Goal: Task Accomplishment & Management: Complete application form

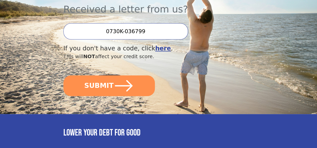
scroll to position [170, 0]
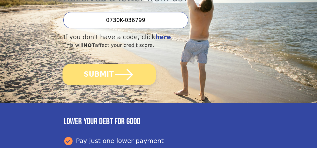
click at [134, 80] on icon "submit" at bounding box center [124, 74] width 21 height 21
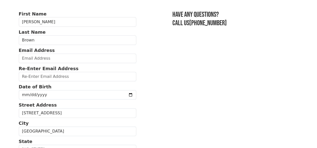
scroll to position [30, 0]
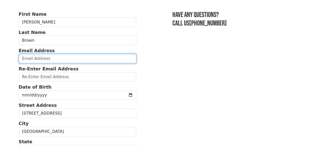
click at [36, 61] on input "email" at bounding box center [78, 59] width 118 height 10
type input "[EMAIL_ADDRESS][DOMAIN_NAME]"
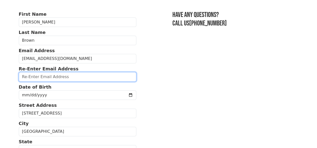
type input "[EMAIL_ADDRESS][DOMAIN_NAME]"
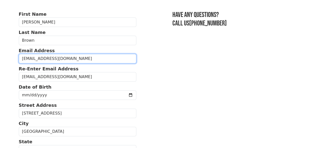
type input "[PHONE_NUMBER]"
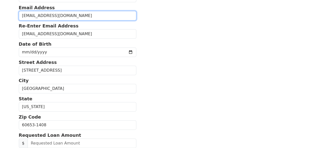
scroll to position [66, 0]
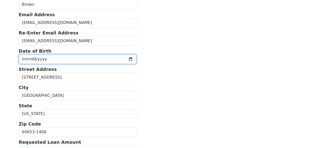
click at [48, 64] on input "date" at bounding box center [78, 60] width 118 height 10
type input "[DATE]"
click at [33, 64] on input "date" at bounding box center [78, 60] width 118 height 10
click at [33, 62] on input "date" at bounding box center [78, 60] width 118 height 10
click at [28, 62] on input "date" at bounding box center [78, 60] width 118 height 10
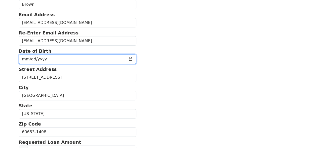
click at [24, 63] on input "date" at bounding box center [78, 60] width 118 height 10
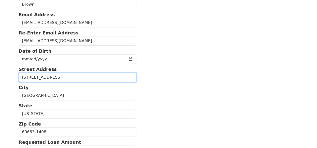
click at [33, 81] on input "[STREET_ADDRESS]" at bounding box center [78, 78] width 118 height 10
click at [89, 82] on input "[STREET_ADDRESS]" at bounding box center [78, 78] width 118 height 10
type input "3"
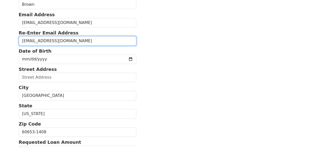
click at [79, 44] on input "[EMAIL_ADDRESS][DOMAIN_NAME]" at bounding box center [78, 41] width 118 height 10
type input "r"
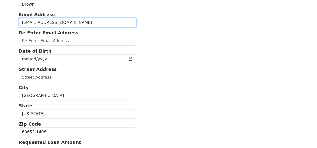
click at [81, 27] on input "[EMAIL_ADDRESS][DOMAIN_NAME]" at bounding box center [78, 23] width 118 height 10
type input "r"
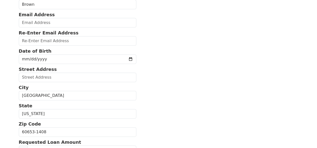
click at [5, 21] on body "First Name [PERSON_NAME] Last Name [PERSON_NAME] Email Address Re-Enter Email A…" at bounding box center [158, 8] width 317 height 148
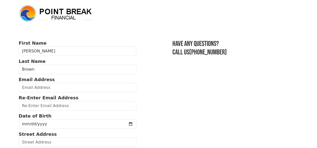
scroll to position [0, 0]
